Goal: Browse casually

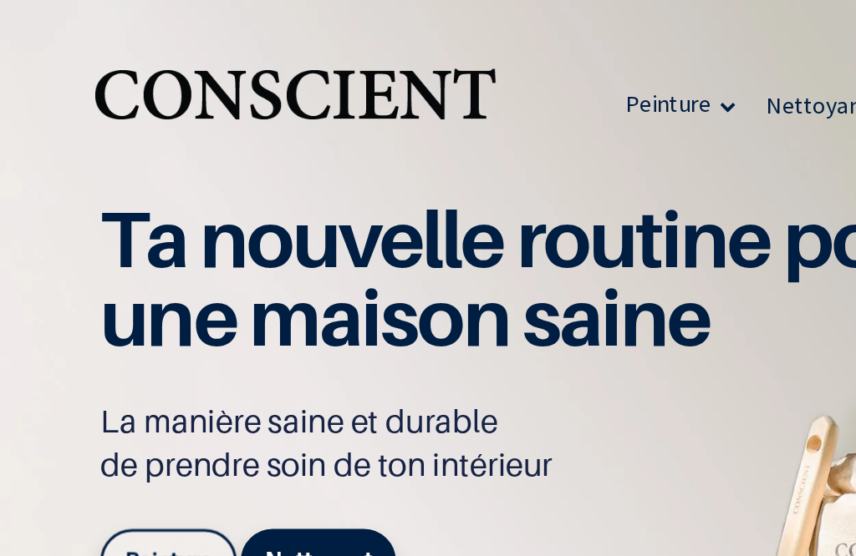
click at [714, 89] on div at bounding box center [735, 66] width 43 height 58
click at [0, 0] on button "Rechercher" at bounding box center [0, 0] width 0 height 0
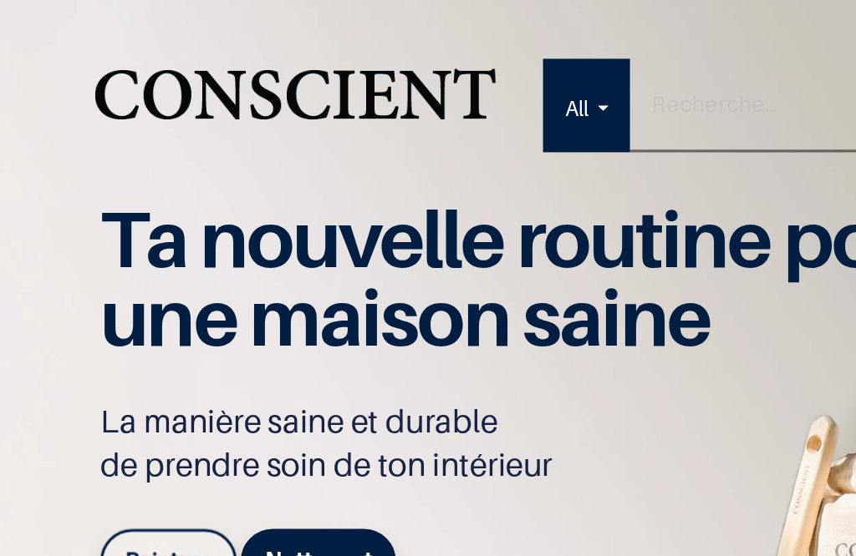
click at [498, 33] on img at bounding box center [428, 271] width 856 height 543
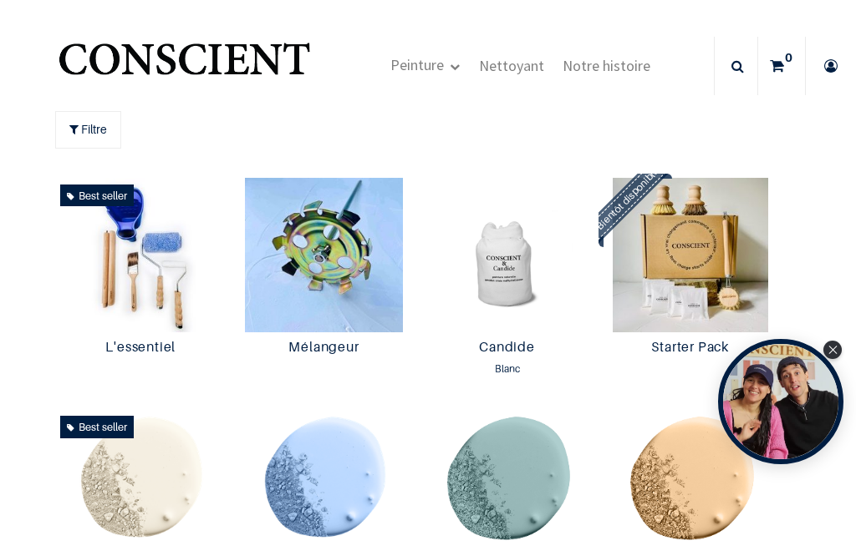
scroll to position [1, 0]
click at [68, 68] on img "Logo of Conscient" at bounding box center [184, 66] width 258 height 66
